Goal: Task Accomplishment & Management: Complete application form

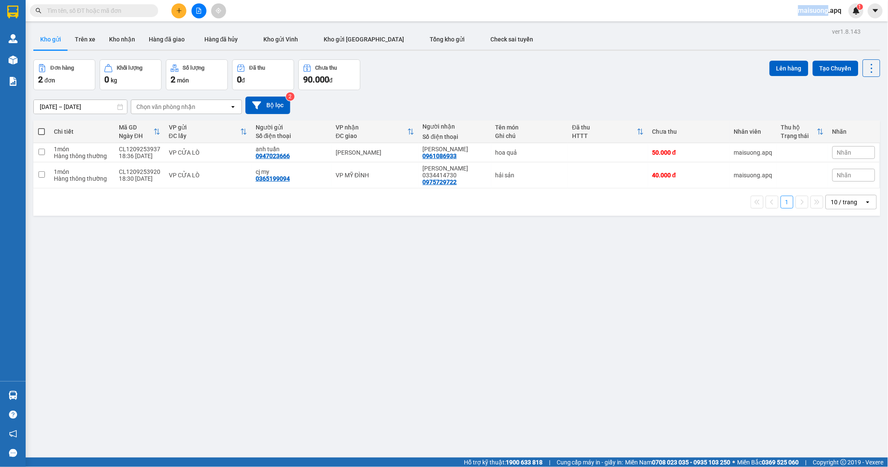
click at [692, 9] on div "Kết quả [PERSON_NAME] ( 34 ) Bộ lọc Mã ĐH Trạng thái Món hàng Thu hộ Tổng [PERS…" at bounding box center [444, 10] width 888 height 21
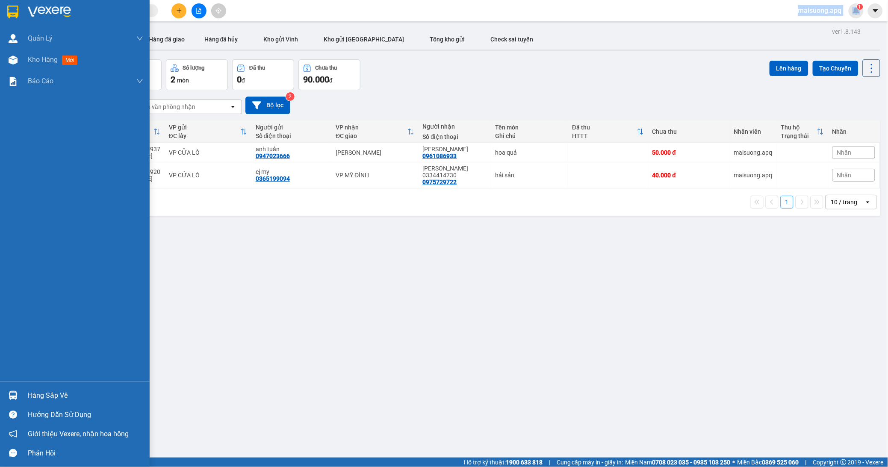
click at [44, 401] on div "Hàng sắp về" at bounding box center [85, 395] width 115 height 13
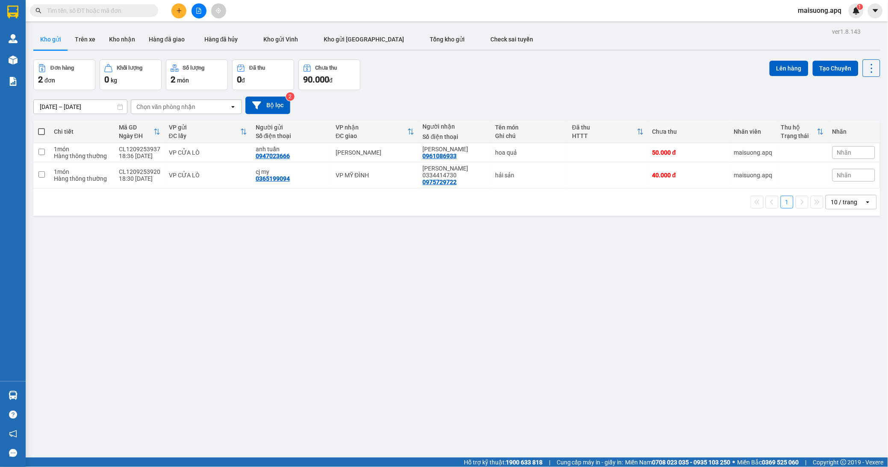
click at [158, 225] on section "Kết quả [PERSON_NAME] ( 34 ) Bộ lọc Mã ĐH Trạng thái Món hàng Thu hộ Tổng [PERS…" at bounding box center [444, 233] width 888 height 467
click at [126, 40] on button "Kho nhận" at bounding box center [122, 39] width 40 height 21
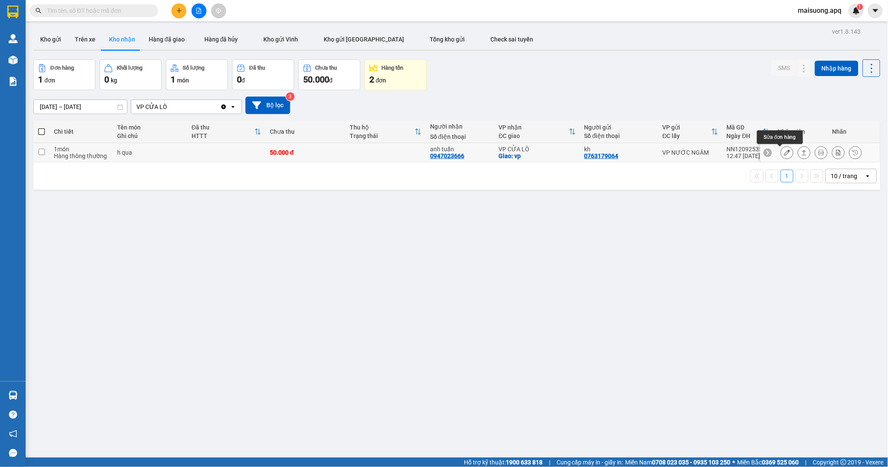
click at [784, 152] on icon at bounding box center [787, 153] width 6 height 6
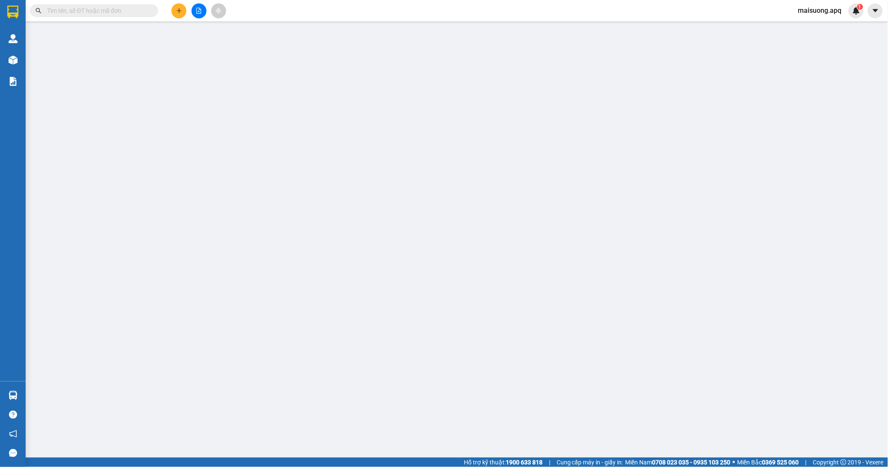
type input "0763179064"
type input "kh"
type input "0947023666"
type input "anh tuấn"
checkbox input "true"
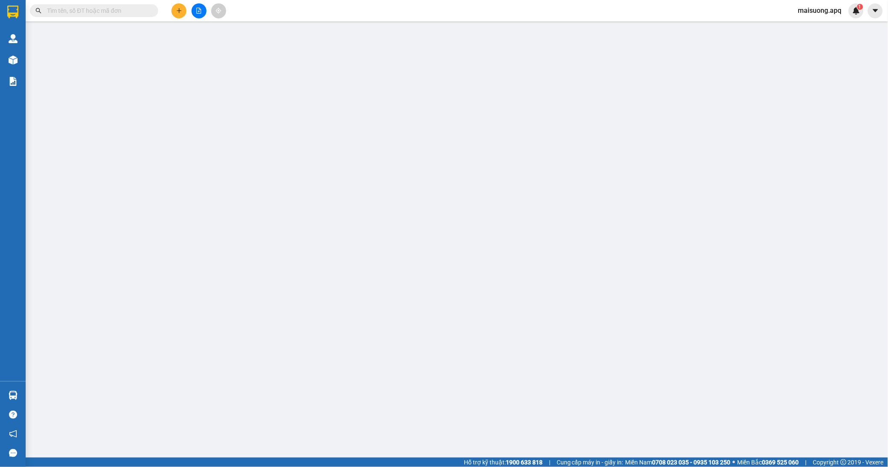
type input "vp"
type input "50.000"
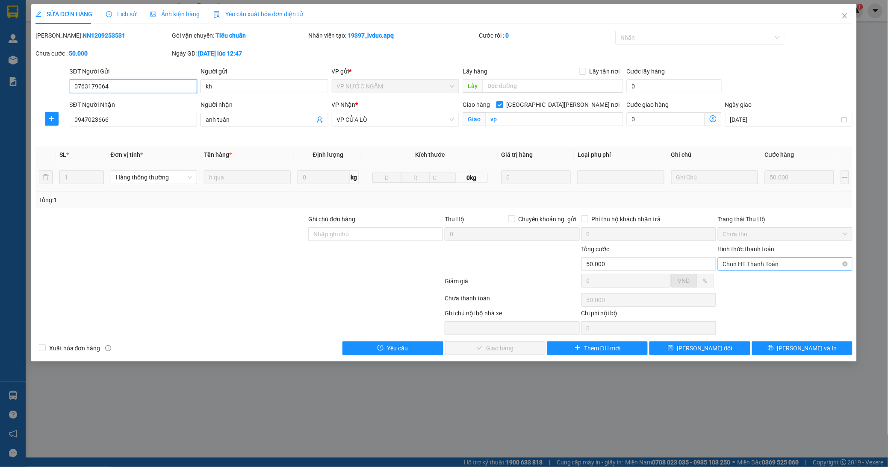
click at [772, 266] on span "Chọn HT Thanh Toán" at bounding box center [785, 264] width 124 height 13
click at [730, 282] on div "Tại văn phòng" at bounding box center [785, 281] width 124 height 9
type input "0"
click at [527, 352] on button "[PERSON_NAME] và [PERSON_NAME] hàng" at bounding box center [495, 349] width 100 height 14
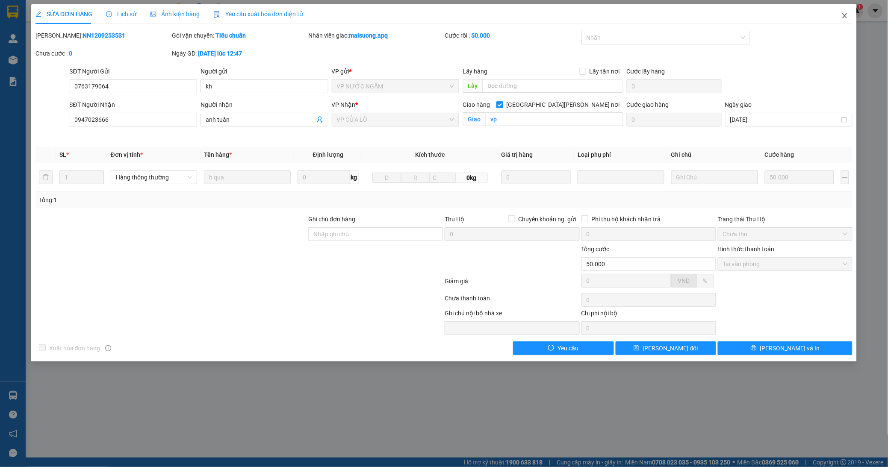
click at [844, 18] on icon "close" at bounding box center [844, 15] width 7 height 7
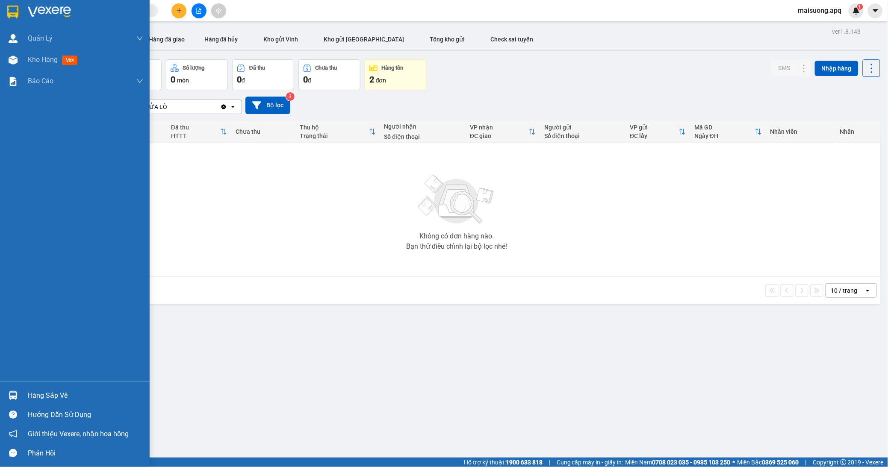
click at [12, 395] on img at bounding box center [13, 395] width 9 height 9
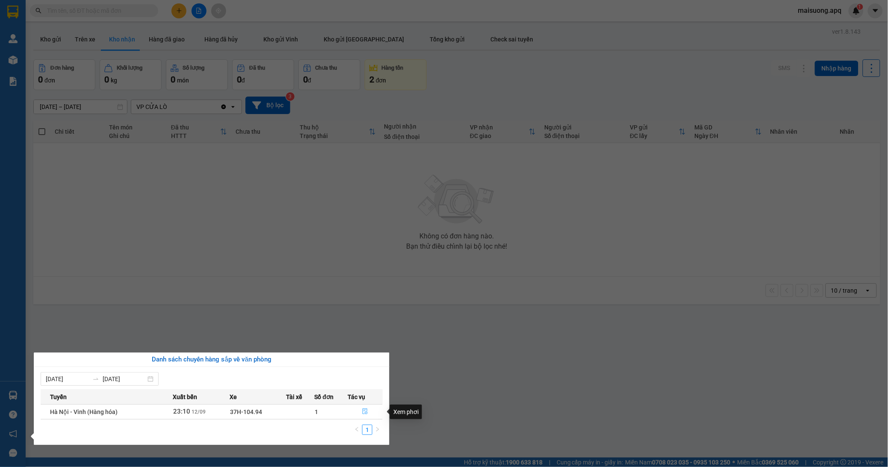
click at [365, 411] on icon "file-done" at bounding box center [365, 412] width 6 height 6
